Goal: Task Accomplishment & Management: Manage account settings

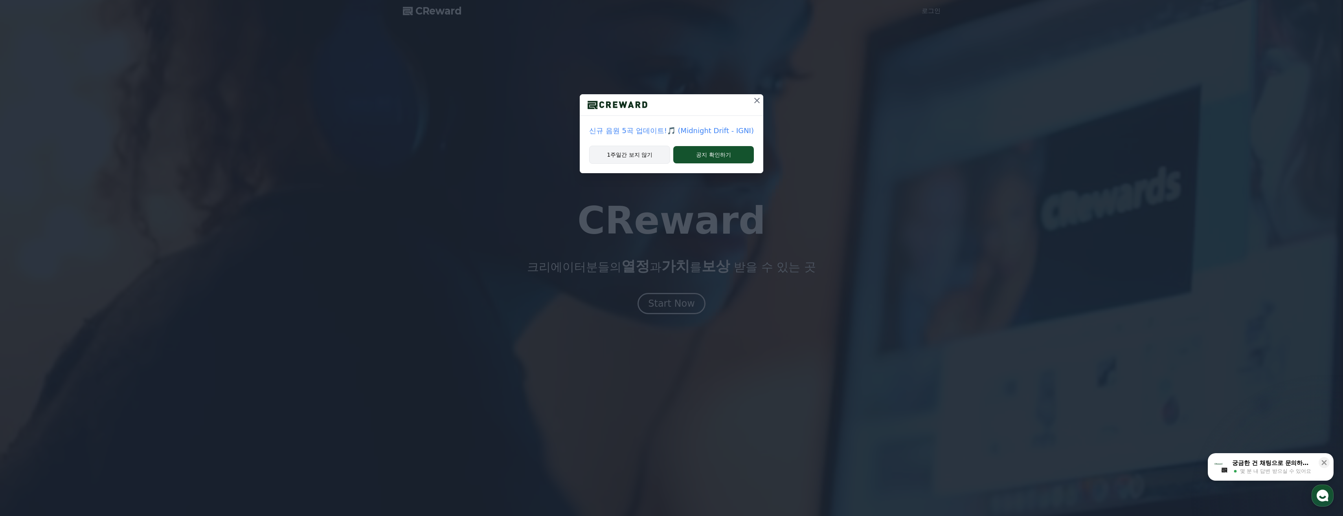
click at [651, 152] on button "1주일간 보지 않기" at bounding box center [629, 155] width 81 height 18
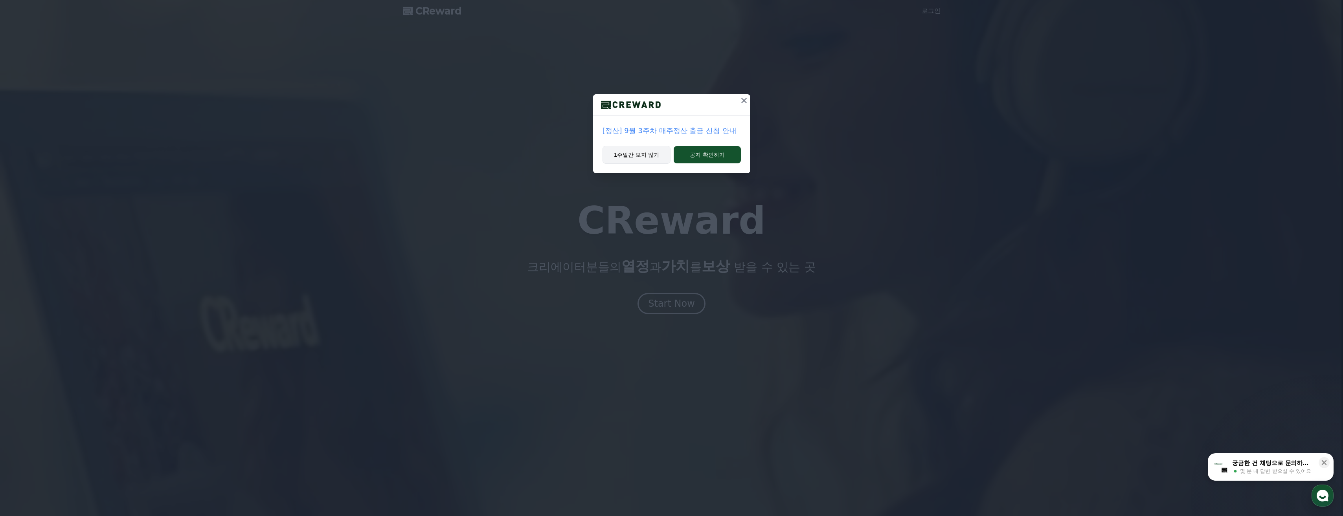
click at [647, 161] on button "1주일간 보지 않기" at bounding box center [636, 155] width 68 height 18
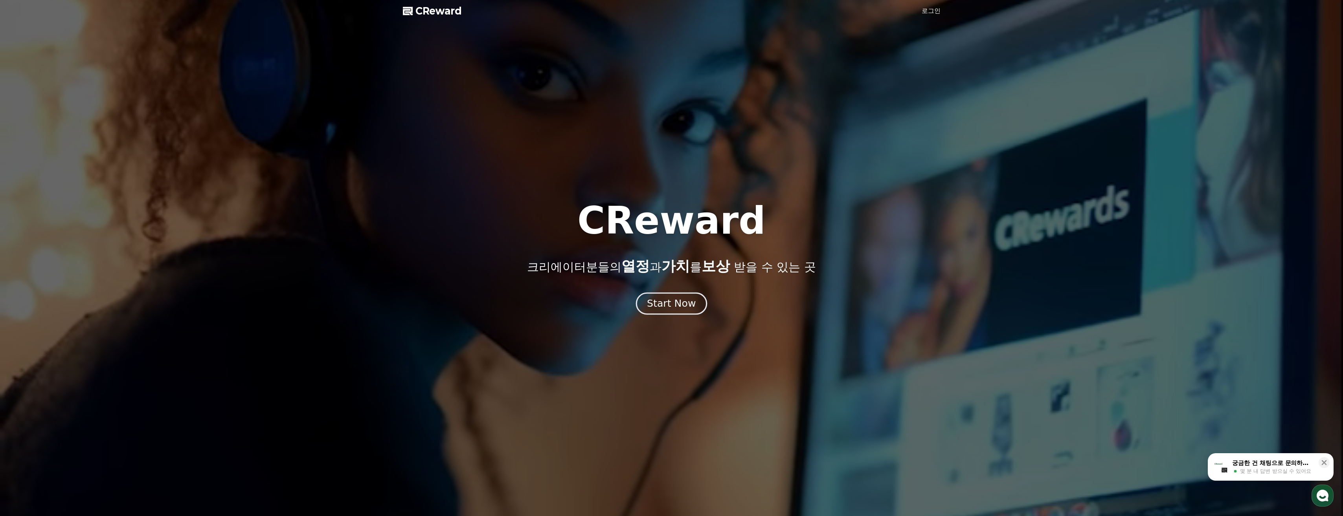
click at [670, 311] on button "Start Now" at bounding box center [671, 304] width 71 height 22
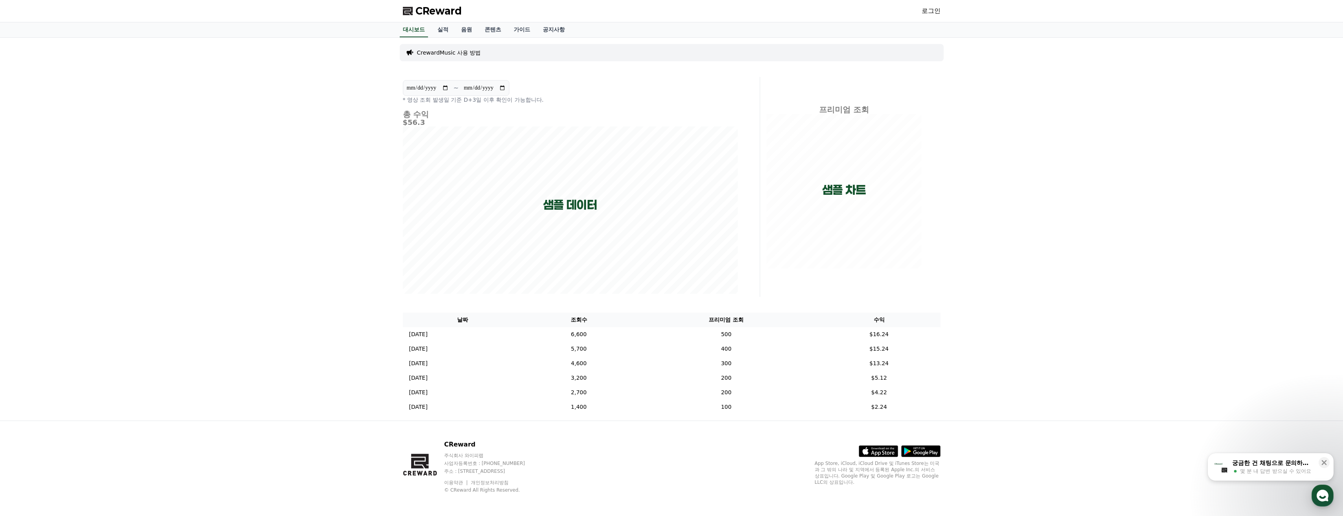
click at [742, 132] on div "**********" at bounding box center [580, 187] width 360 height 220
click at [925, 7] on link "로그인" at bounding box center [930, 10] width 19 height 9
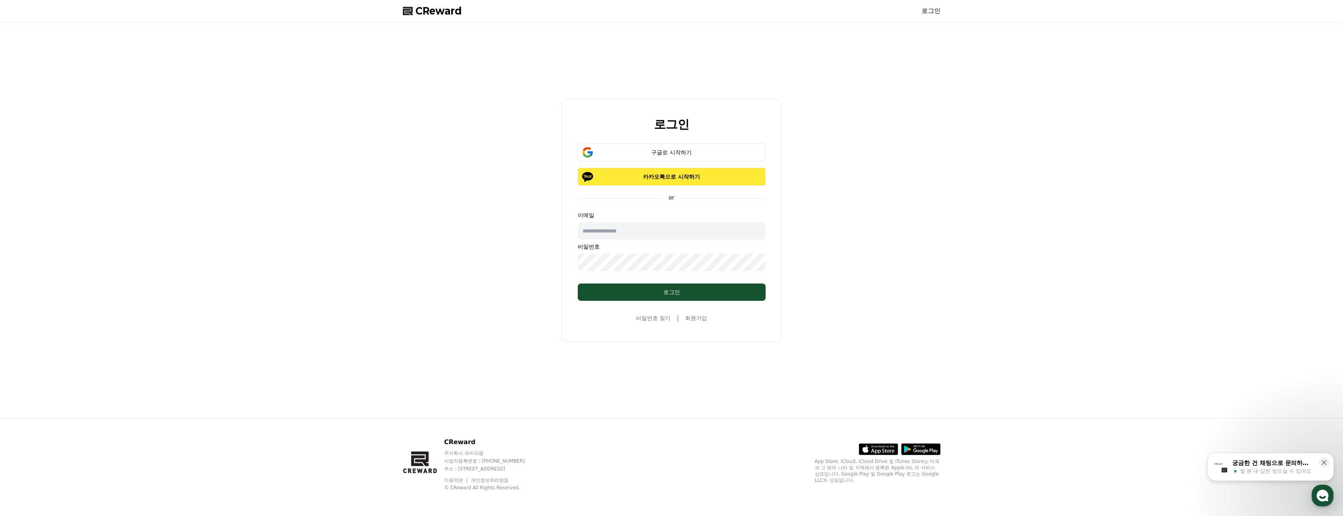
click at [690, 181] on button "카카오톡으로 시작하기" at bounding box center [672, 177] width 188 height 18
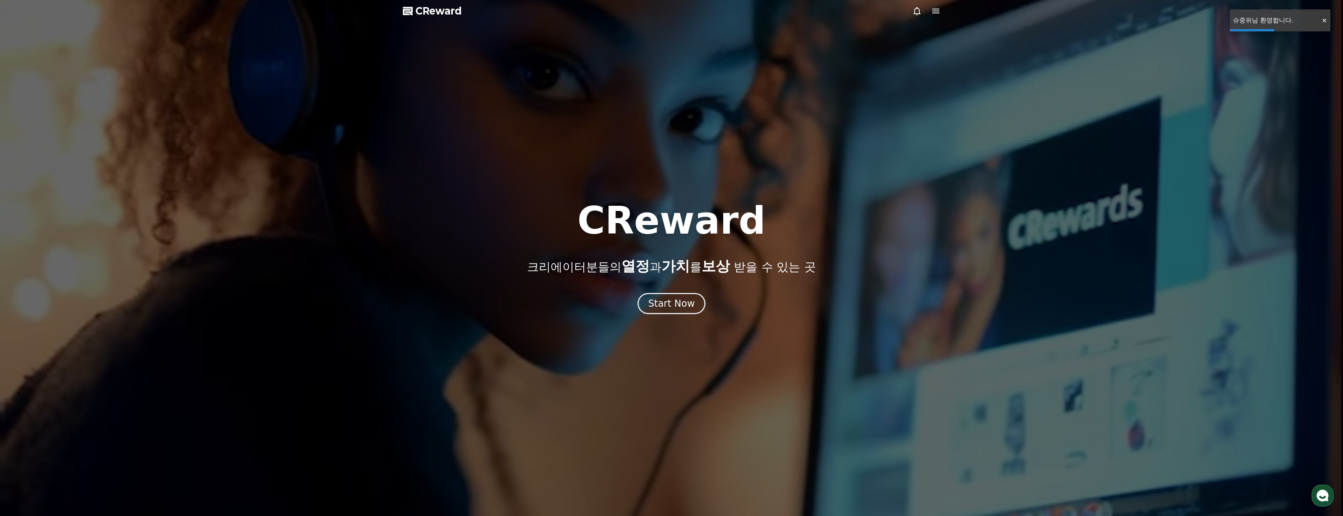
click at [441, 6] on span "CReward" at bounding box center [438, 11] width 46 height 13
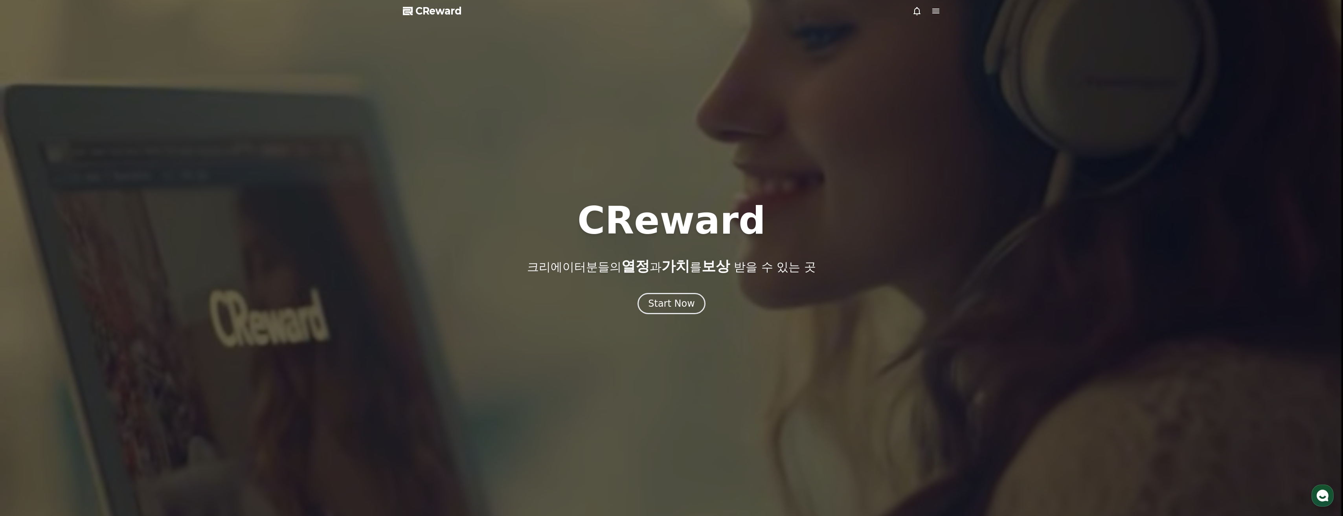
click at [935, 8] on icon at bounding box center [935, 10] width 9 height 9
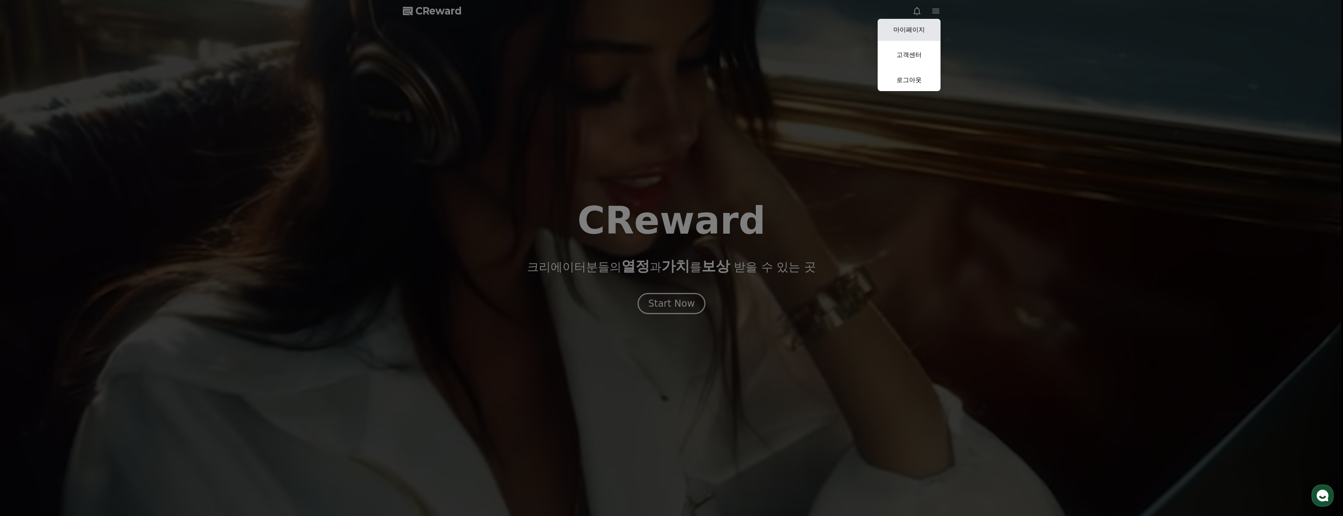
click at [929, 27] on link "마이페이지" at bounding box center [908, 30] width 63 height 22
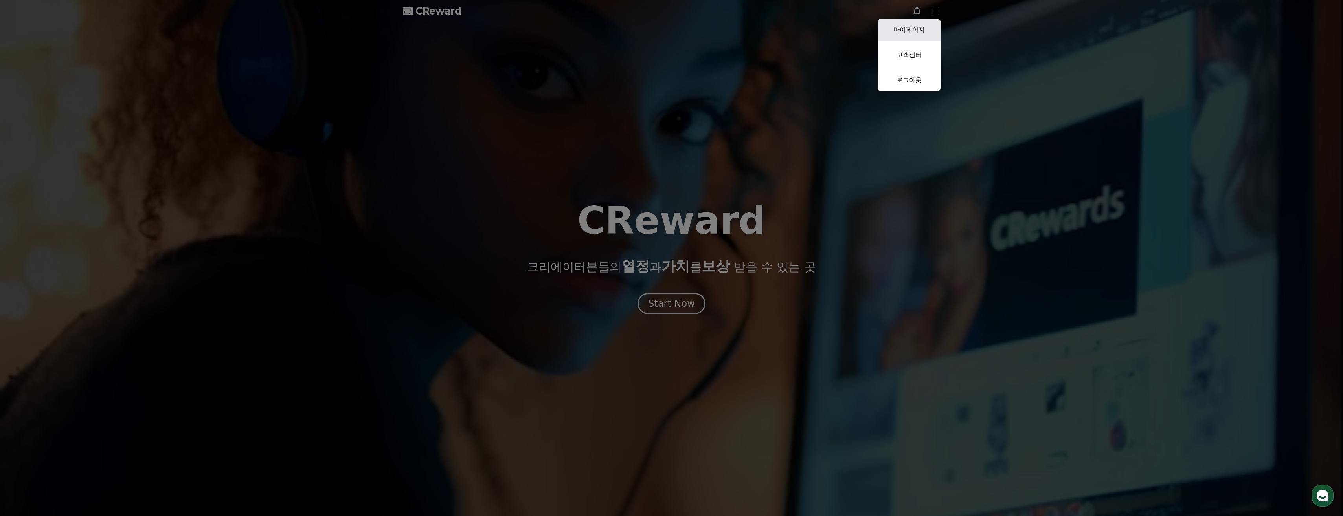
select select "**********"
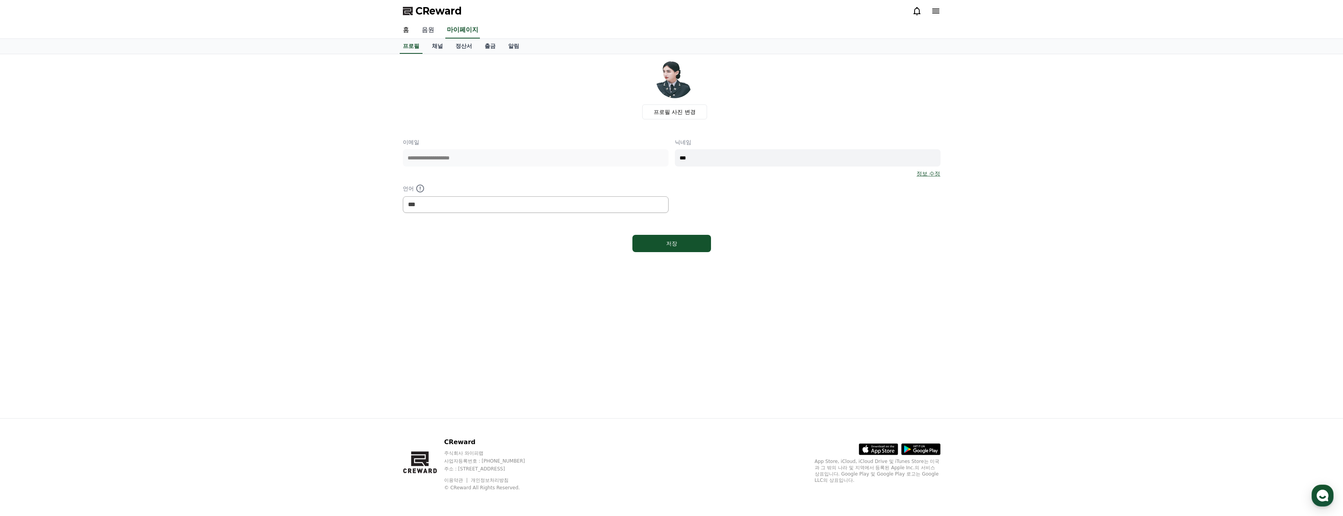
click at [428, 23] on link "음원" at bounding box center [427, 30] width 25 height 17
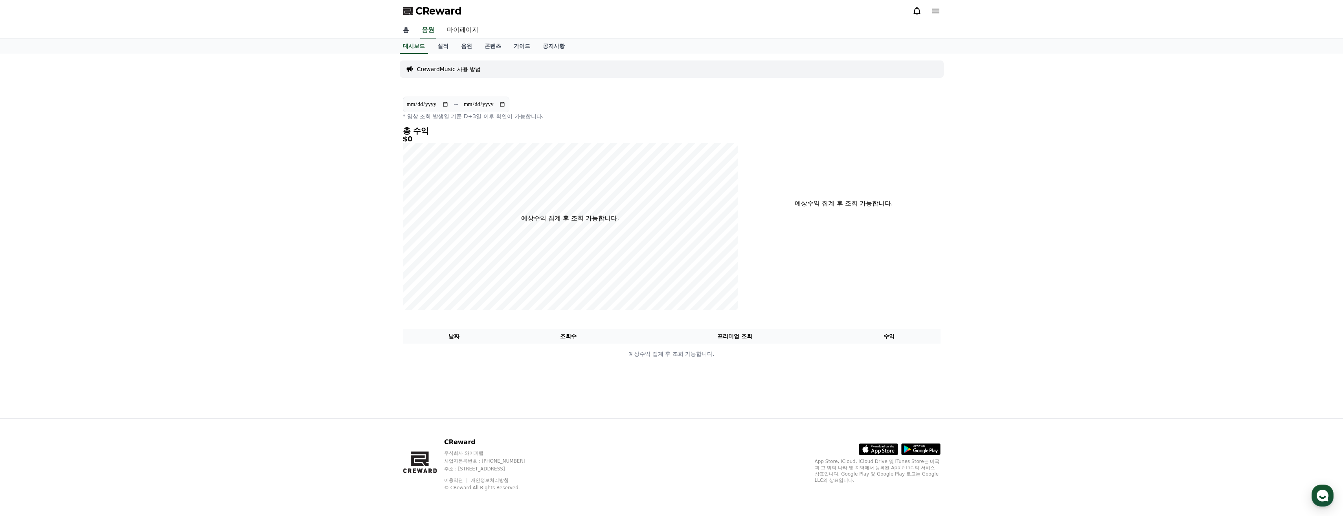
click at [410, 27] on link "홈" at bounding box center [405, 30] width 19 height 17
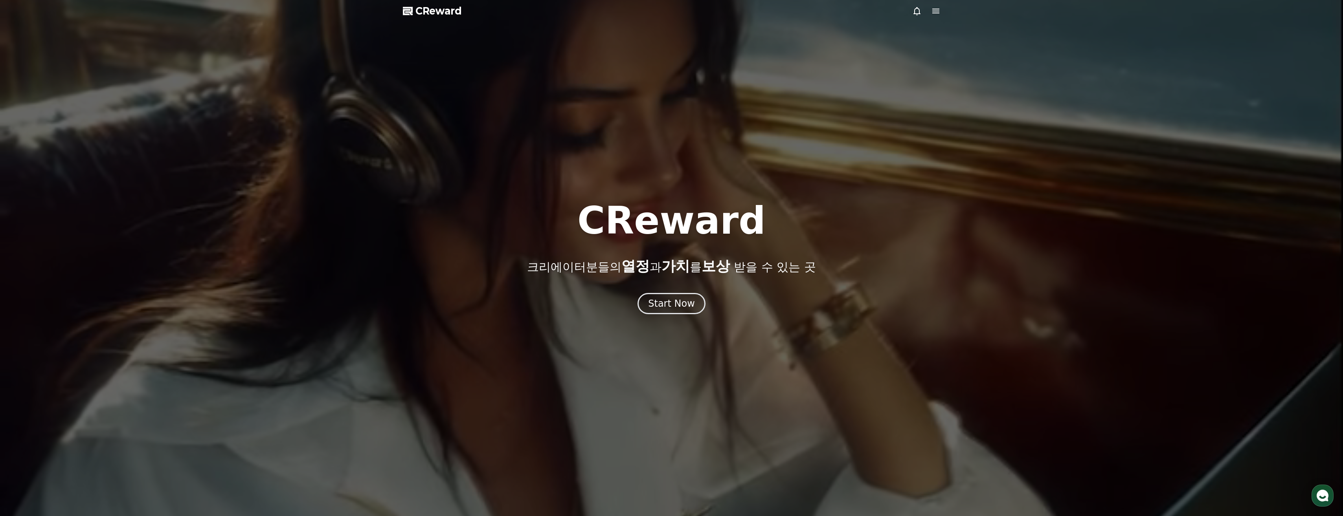
click at [439, 17] on div at bounding box center [671, 258] width 1343 height 516
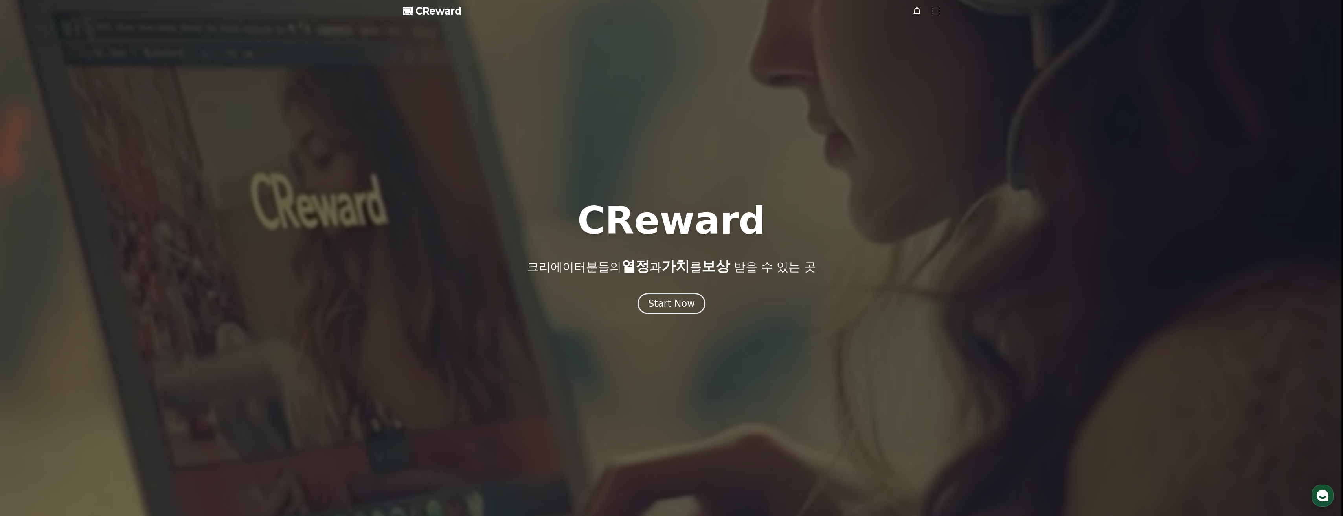
click at [440, 13] on span "CReward" at bounding box center [438, 11] width 46 height 13
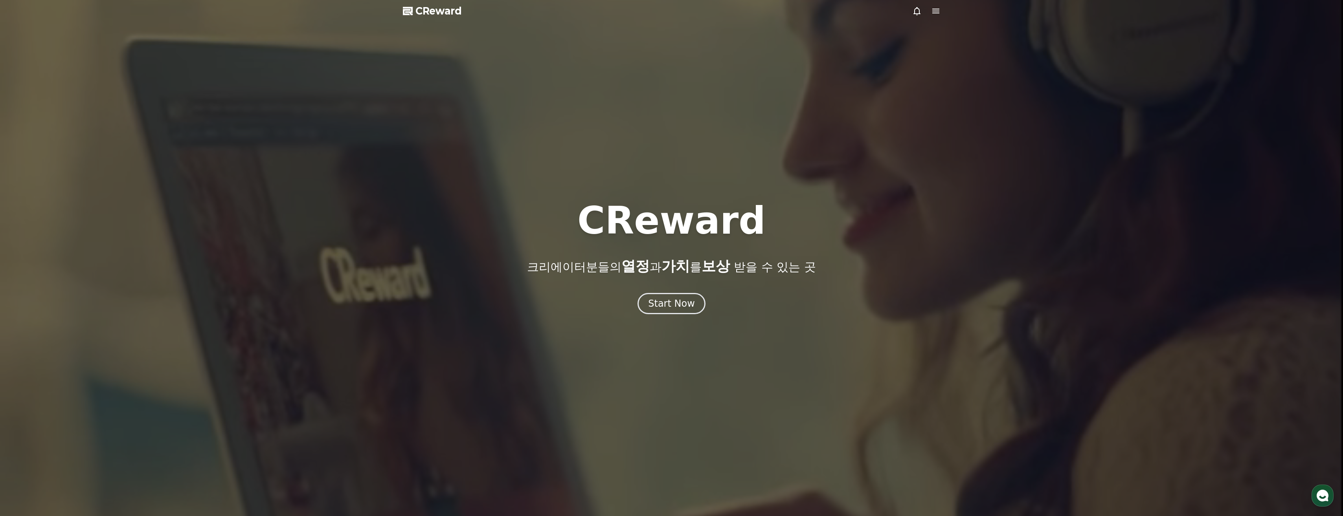
click at [456, 11] on span "CReward" at bounding box center [438, 11] width 46 height 13
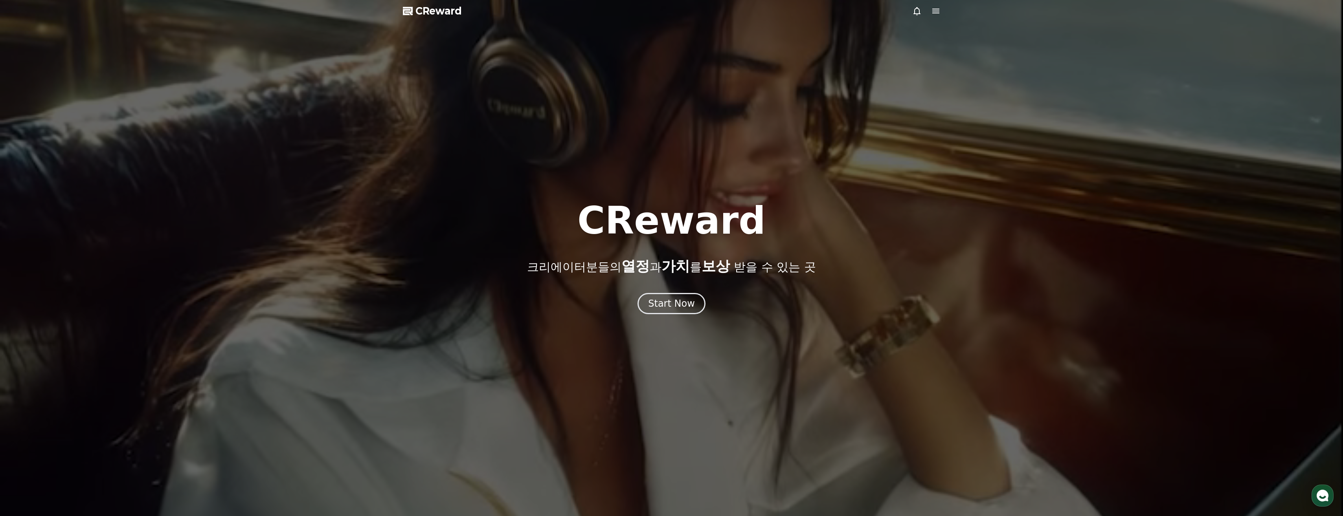
click at [942, 19] on div at bounding box center [671, 258] width 1343 height 516
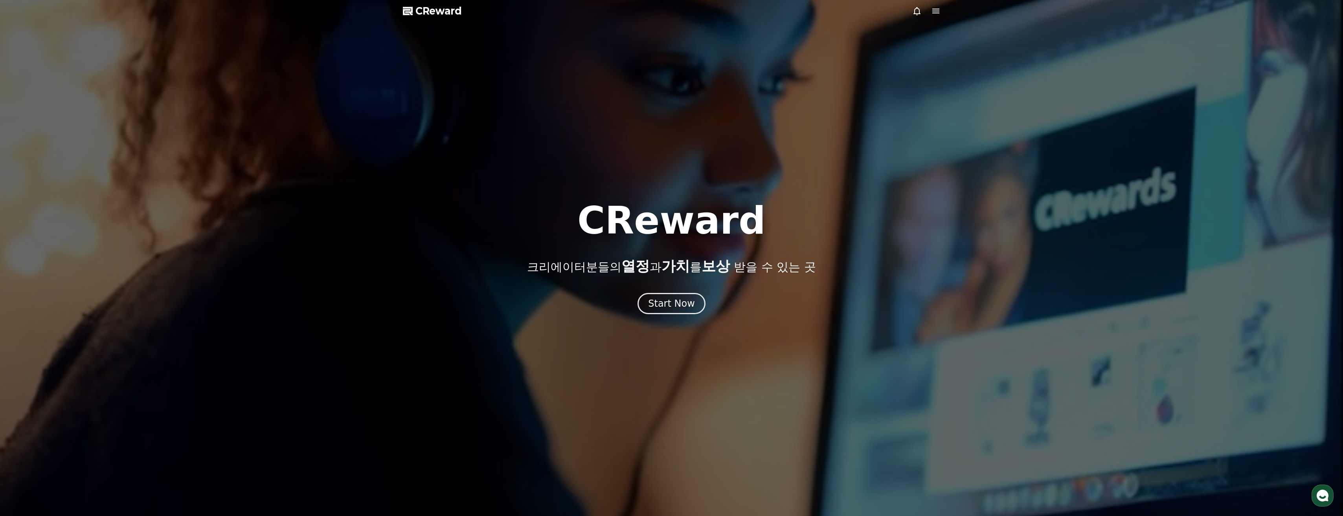
drag, startPoint x: 942, startPoint y: 16, endPoint x: 938, endPoint y: 15, distance: 4.2
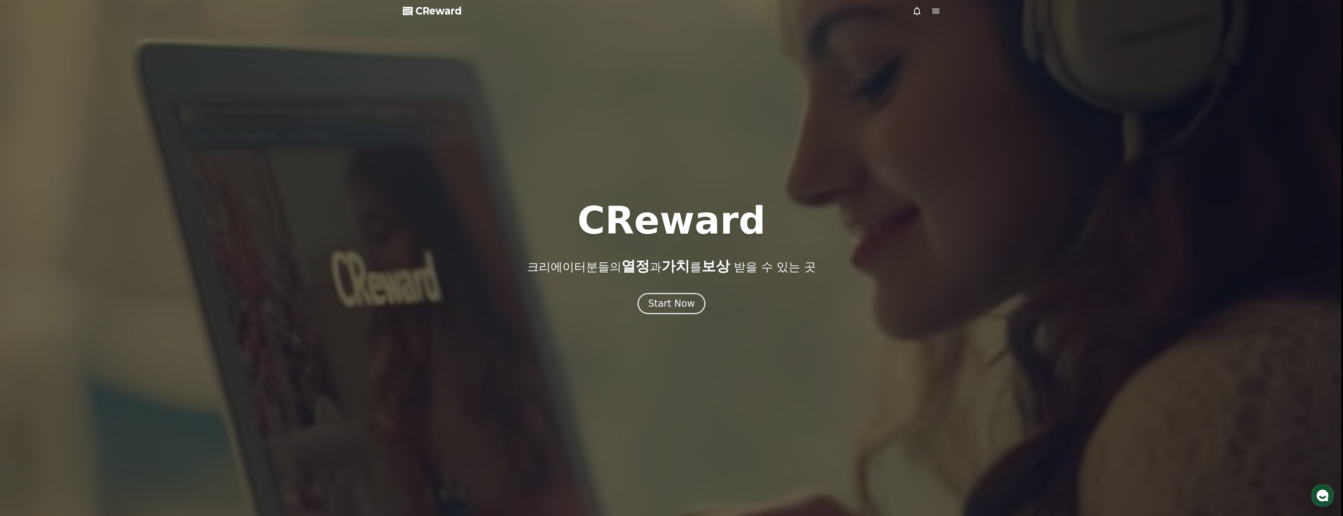
click at [938, 15] on icon at bounding box center [935, 10] width 9 height 9
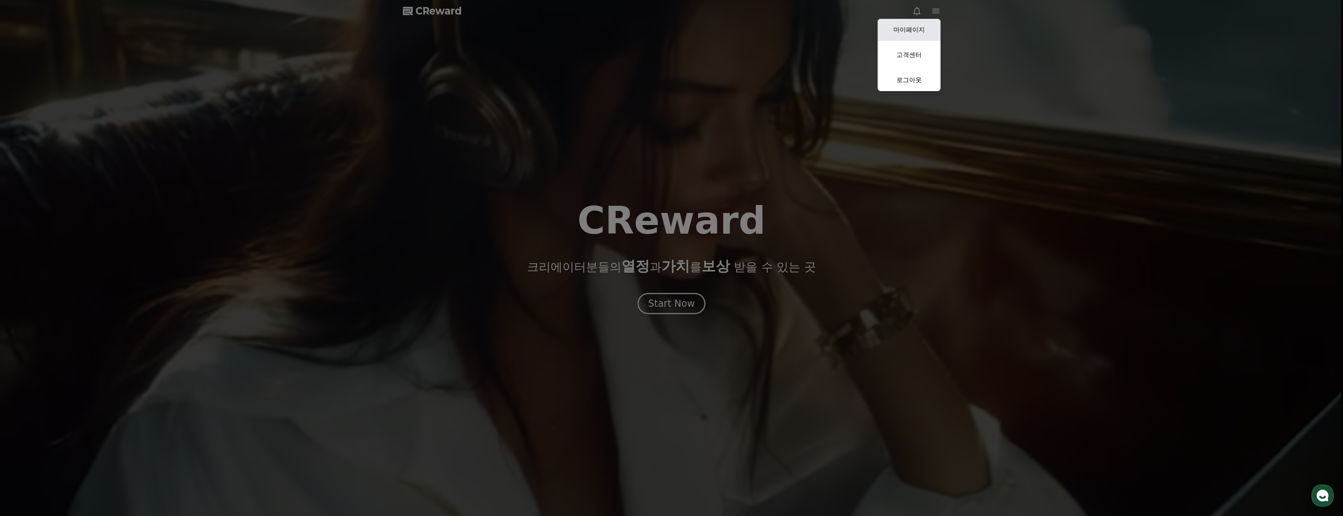
click at [926, 29] on link "마이페이지" at bounding box center [908, 30] width 63 height 22
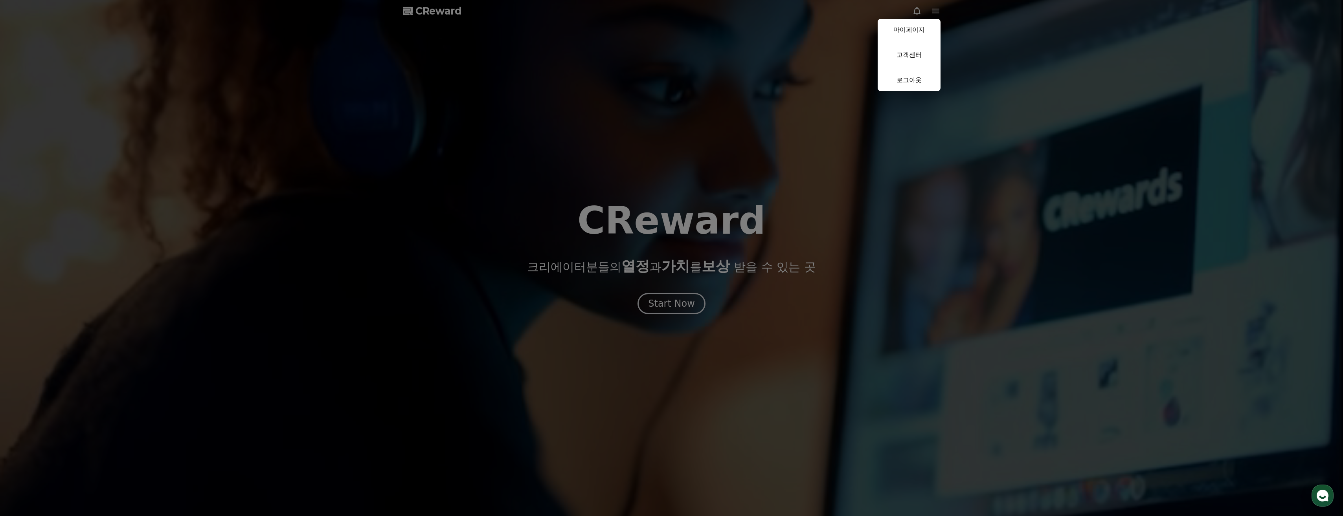
select select "**********"
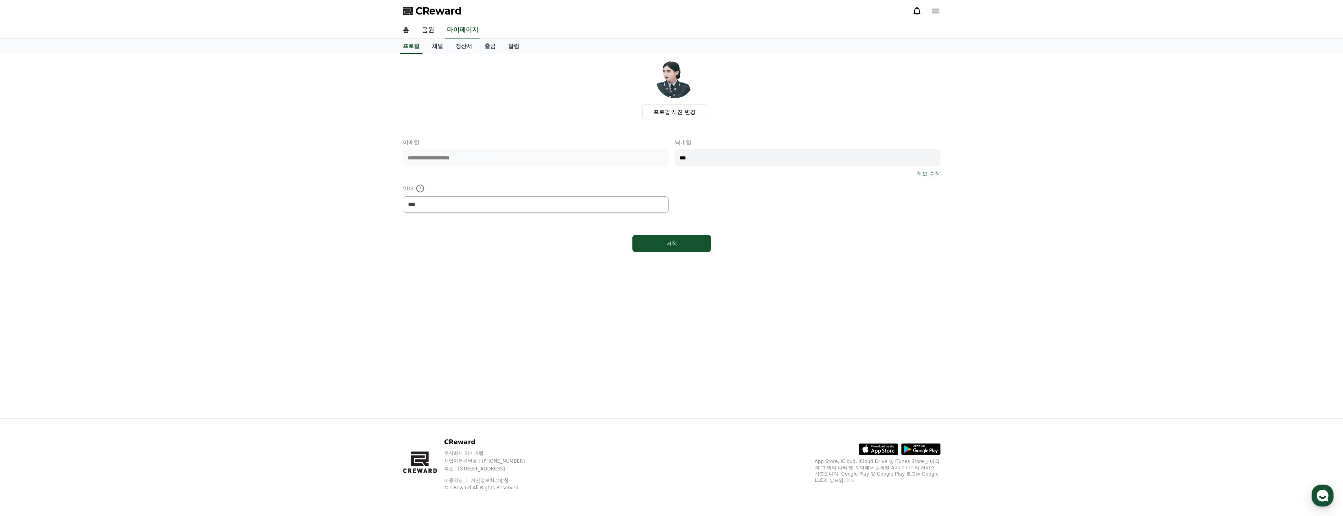
click at [512, 44] on link "알림" at bounding box center [514, 46] width 24 height 15
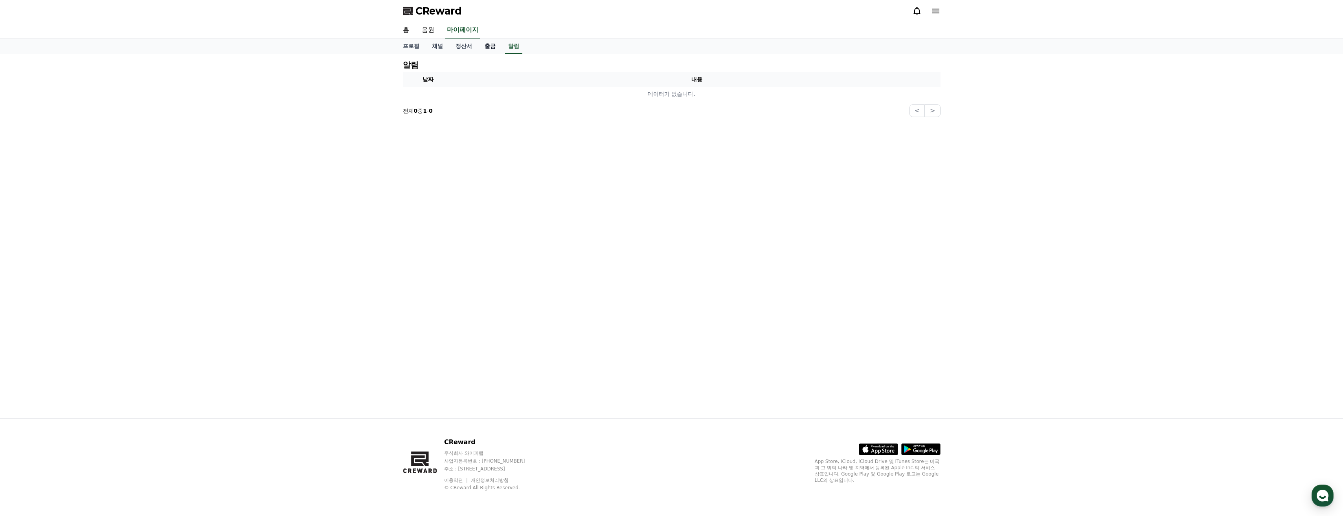
click at [491, 45] on link "출금" at bounding box center [490, 46] width 24 height 15
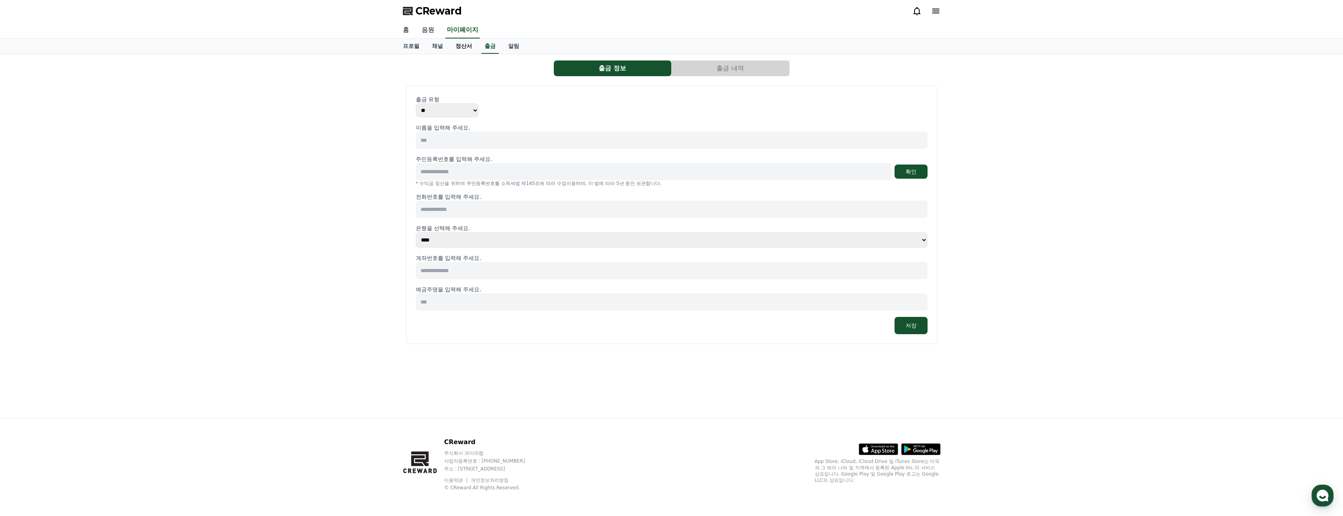
click at [462, 45] on link "정산서" at bounding box center [463, 46] width 29 height 15
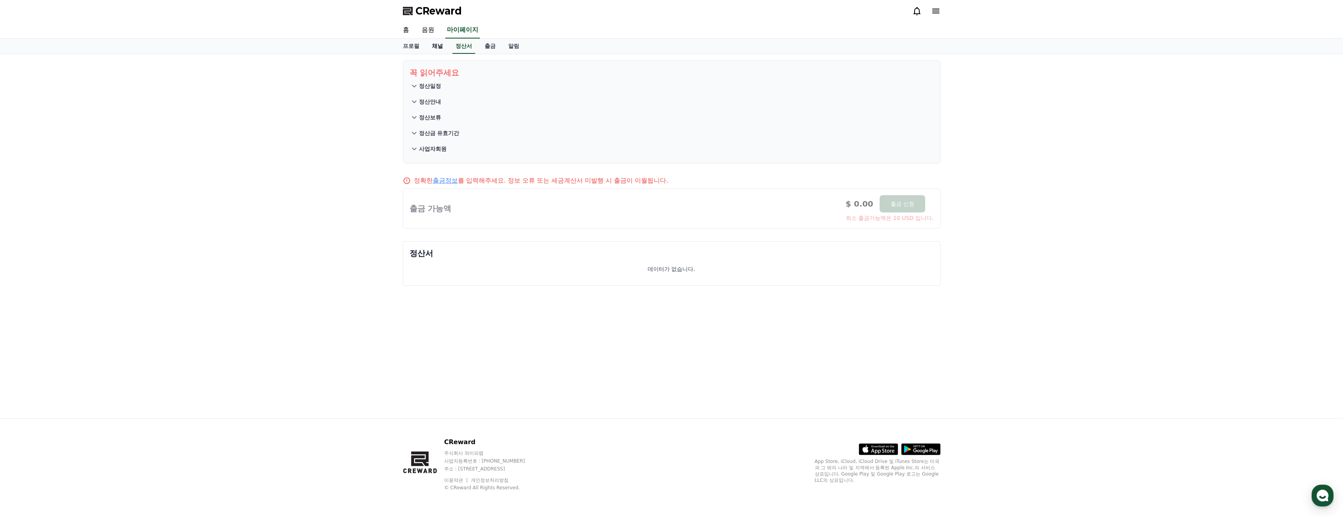
click at [433, 44] on link "채널" at bounding box center [438, 46] width 24 height 15
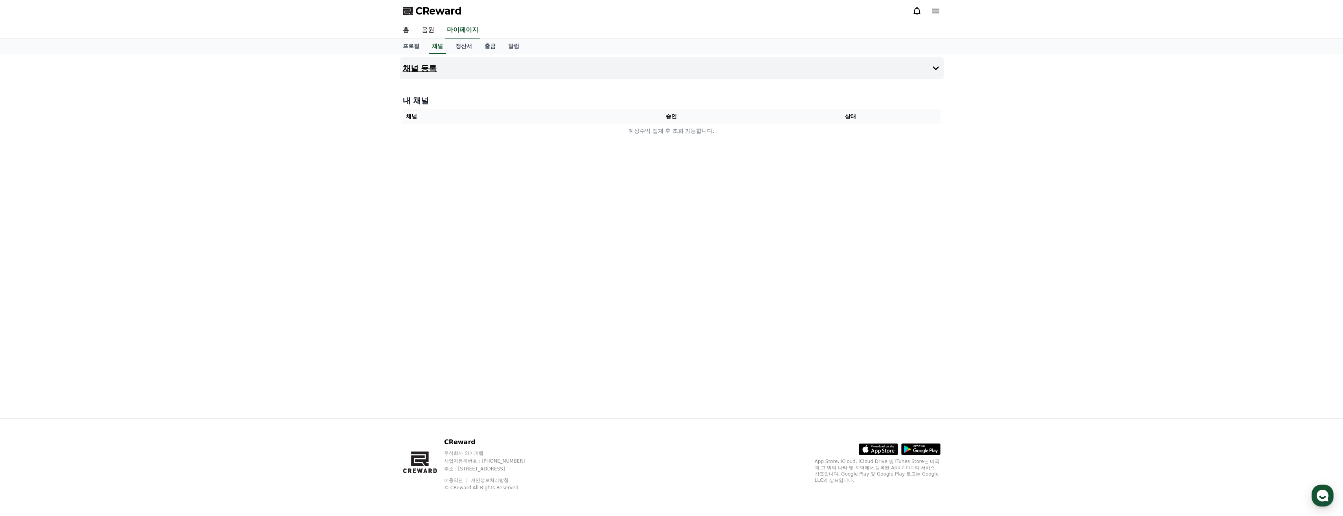
drag, startPoint x: 457, startPoint y: 56, endPoint x: 448, endPoint y: 73, distance: 19.5
click at [451, 66] on div "채널 등록 내 채널 채널 승인 상태 예상수익 집계 후 조회 가능합니다." at bounding box center [671, 236] width 550 height 364
click at [448, 73] on button "채널 등록" at bounding box center [672, 68] width 544 height 22
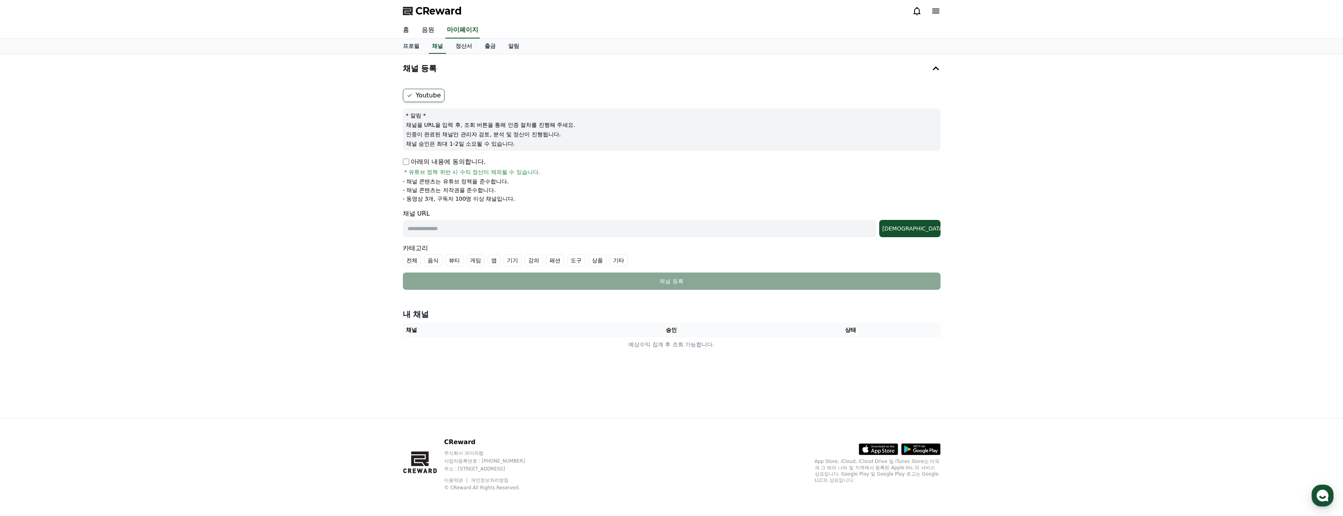
click at [541, 172] on div "아래의 내용에 동의합니다. * 유튜브 정책 위반 시 수익 정산이 제외될 수 있습니다." at bounding box center [671, 166] width 537 height 19
click at [936, 15] on icon at bounding box center [935, 10] width 9 height 9
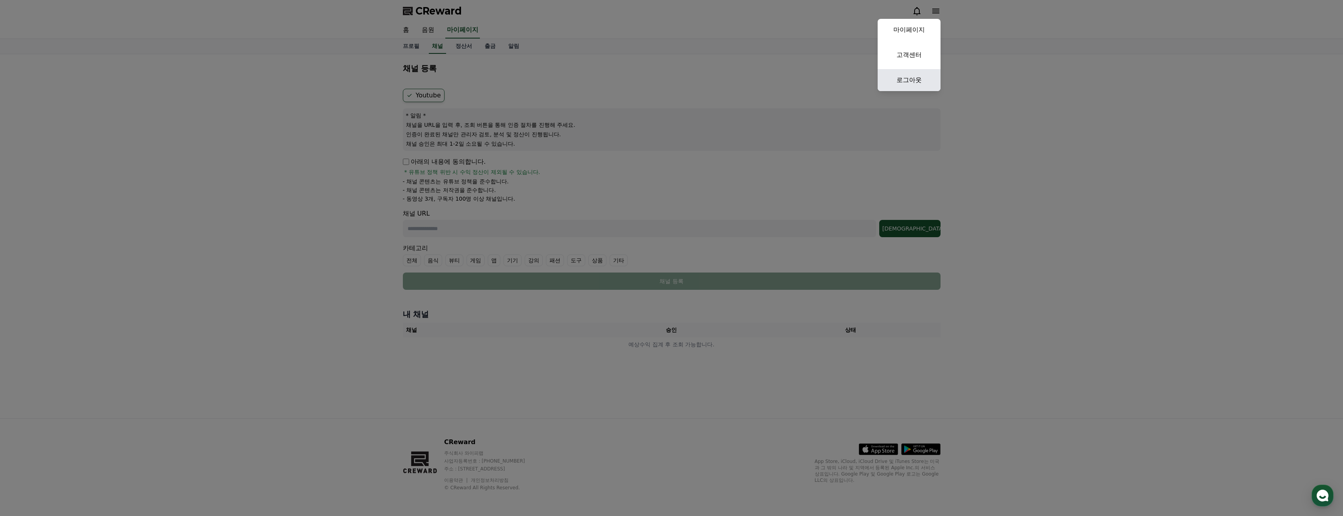
click at [923, 75] on link "로그아웃" at bounding box center [908, 80] width 63 height 22
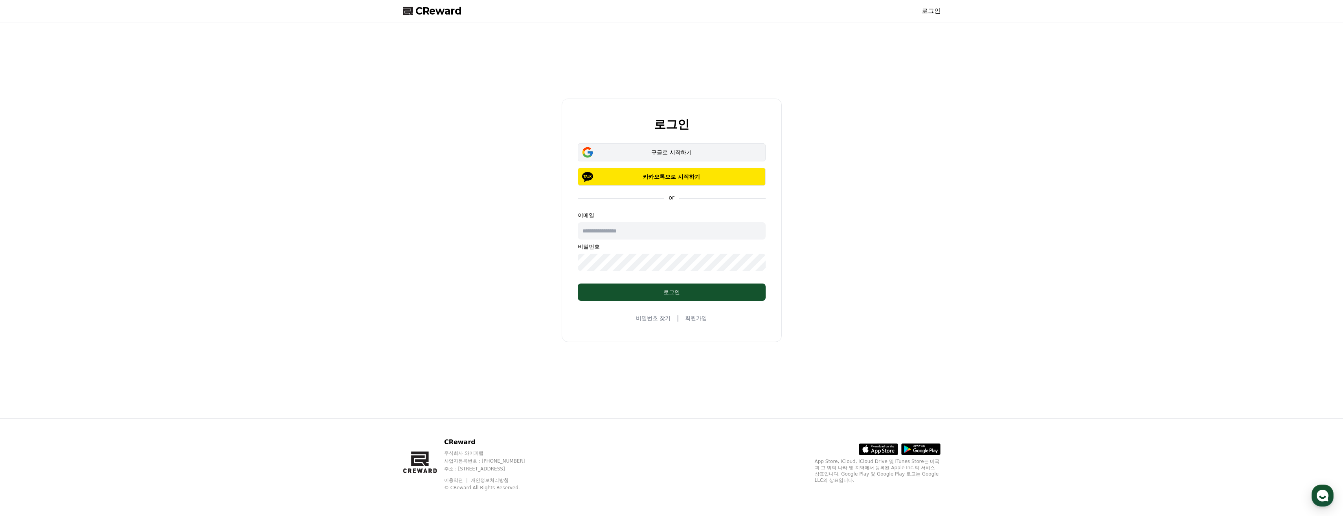
drag, startPoint x: 709, startPoint y: 149, endPoint x: 732, endPoint y: 158, distance: 24.5
click at [709, 149] on div "구글로 시작하기" at bounding box center [671, 153] width 165 height 8
